Goal: Task Accomplishment & Management: Complete application form

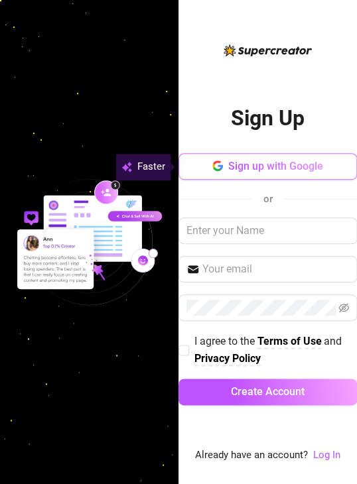
click at [282, 172] on span "Sign up with Google" at bounding box center [275, 166] width 95 height 13
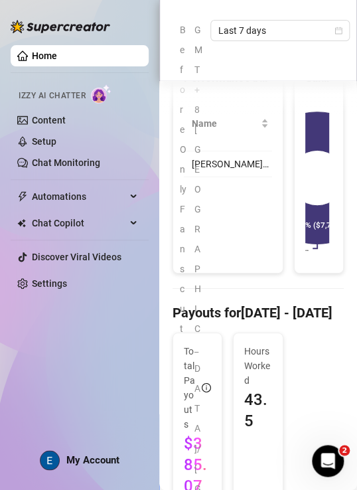
scroll to position [1237, 0]
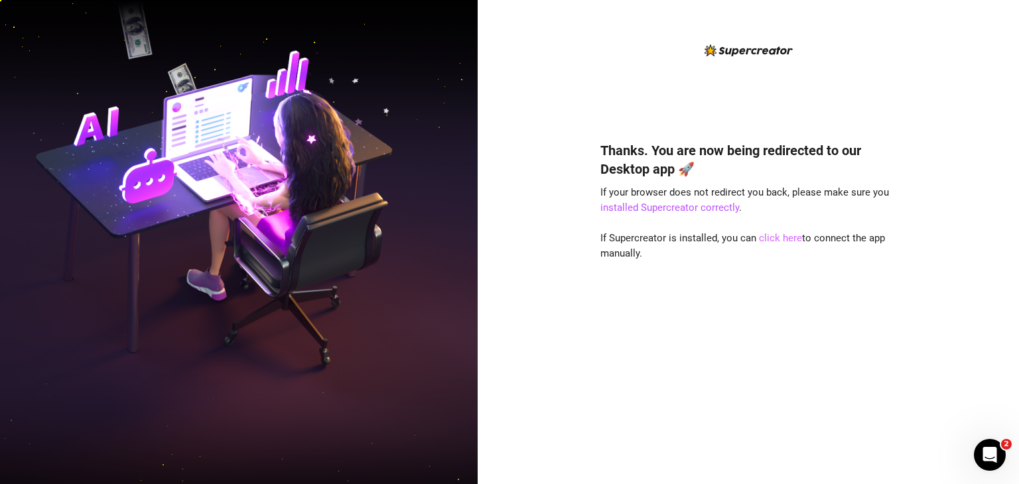
click at [778, 241] on link "click here" at bounding box center [780, 238] width 43 height 12
